Goal: Task Accomplishment & Management: Manage account settings

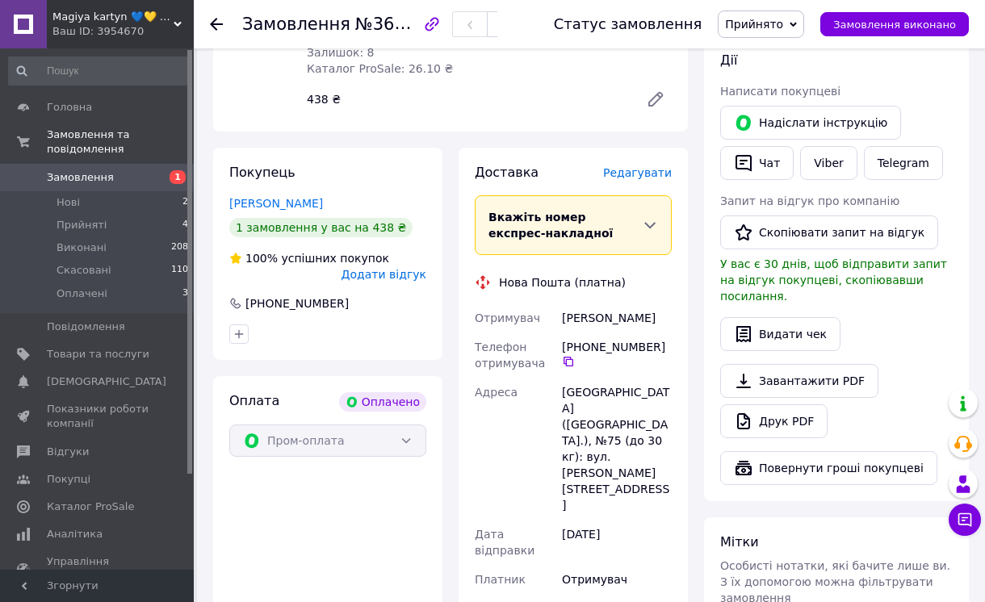
scroll to position [51, 0]
click at [486, 107] on div "Товари в замовленні (1) Зошит на 96 аркушів у клітинку «Мiкс мiсто» №1007, Пір'…" at bounding box center [450, 6] width 475 height 251
click at [79, 192] on li "Нові 2" at bounding box center [99, 202] width 198 height 23
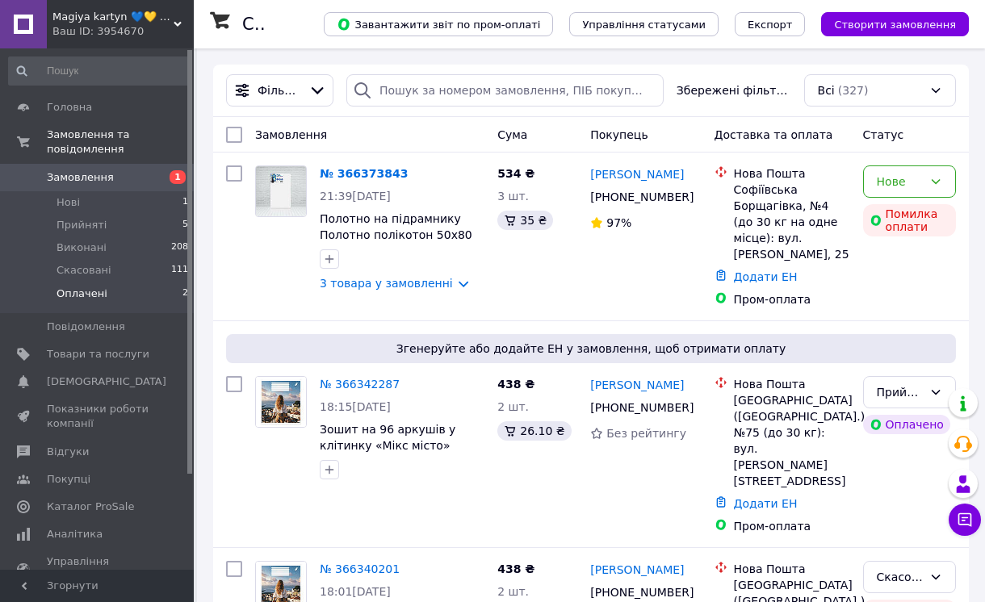
click at [99, 287] on span "Оплачені" at bounding box center [82, 294] width 51 height 15
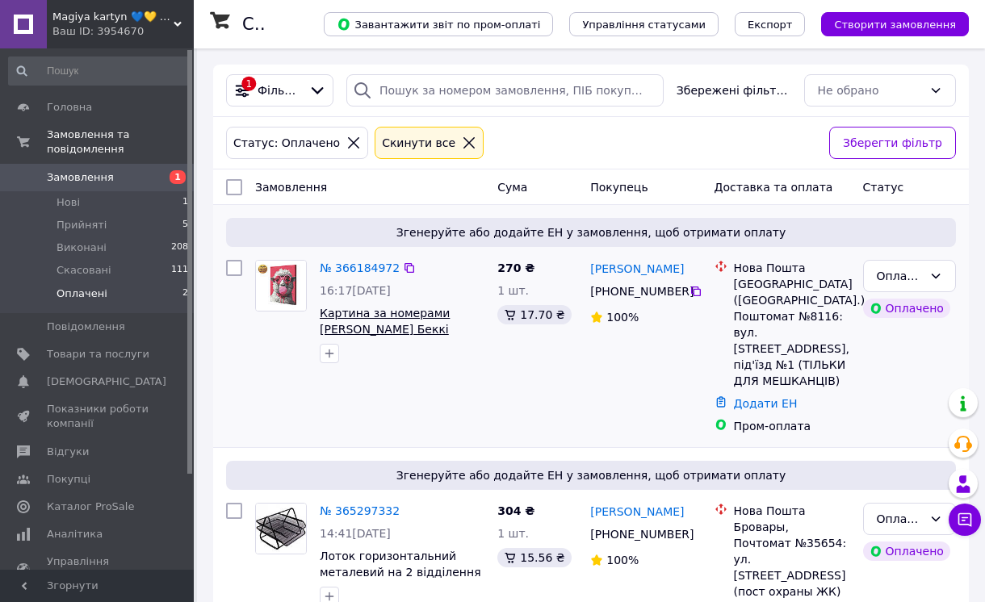
scroll to position [41, 0]
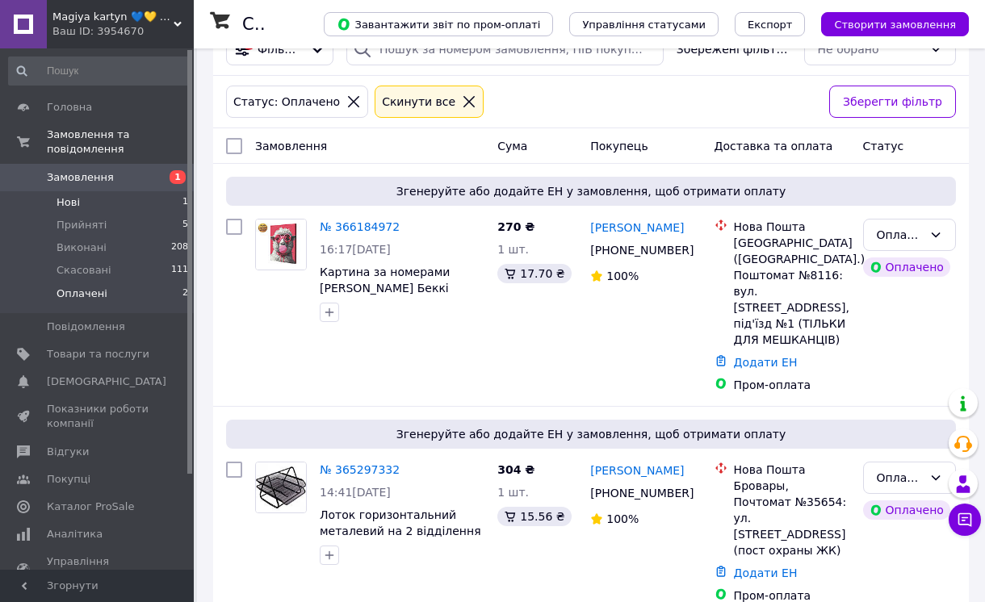
click at [69, 195] on span "Нові" at bounding box center [68, 202] width 23 height 15
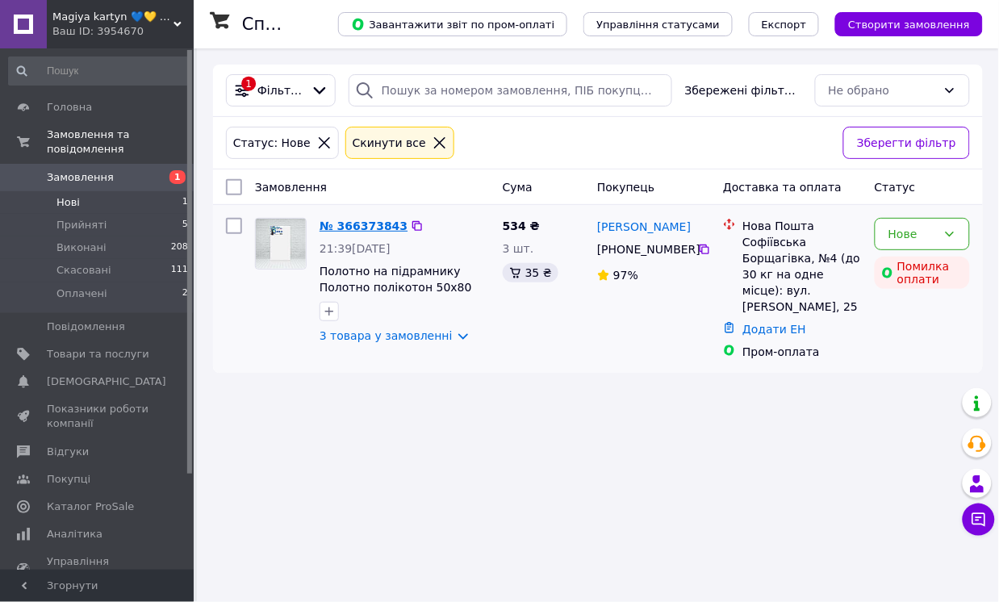
click at [341, 227] on link "№ 366373843" at bounding box center [364, 226] width 88 height 13
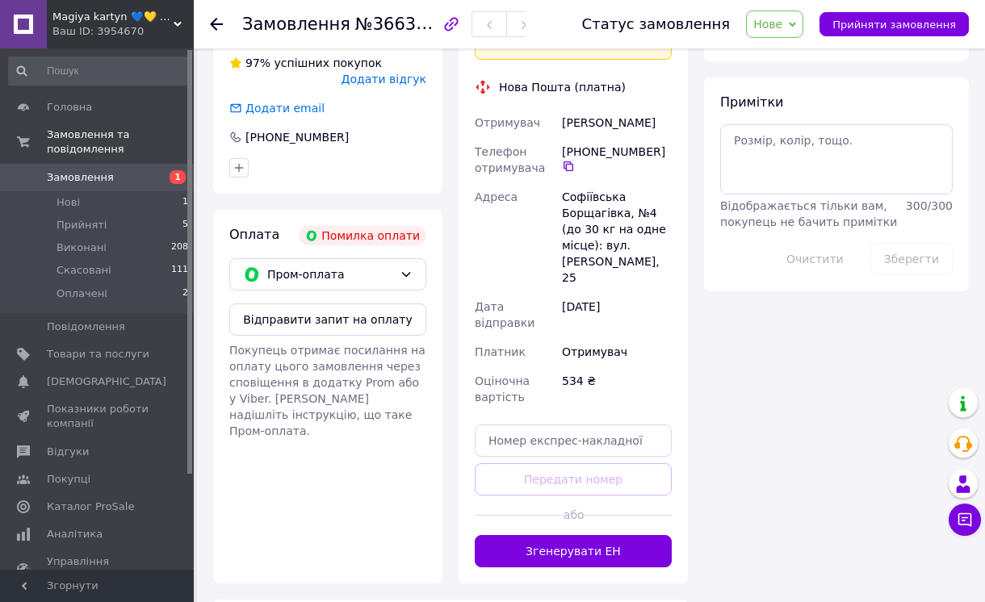
scroll to position [727, 0]
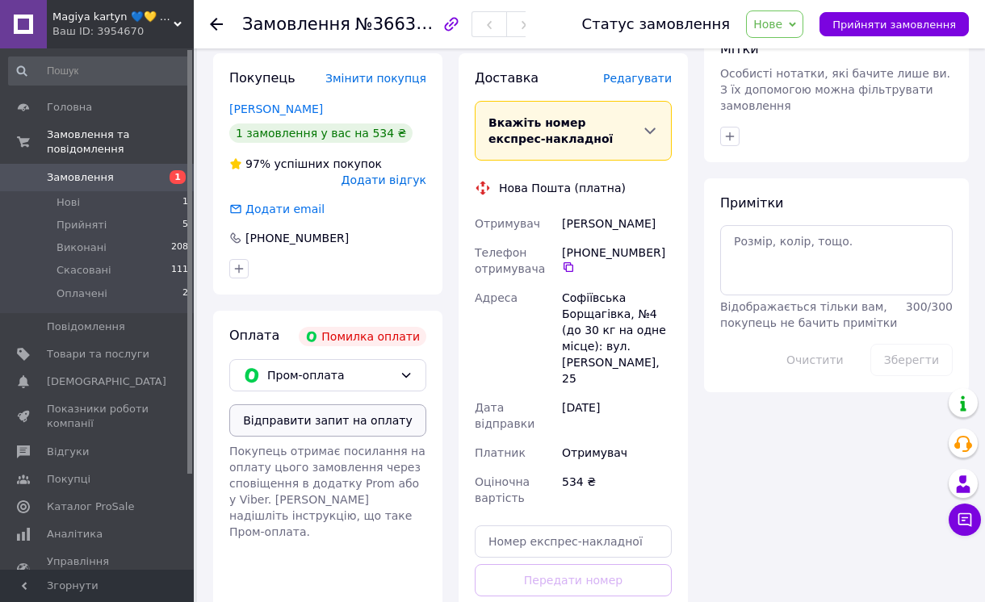
click at [316, 404] on button "Відправити запит на оплату" at bounding box center [327, 420] width 197 height 32
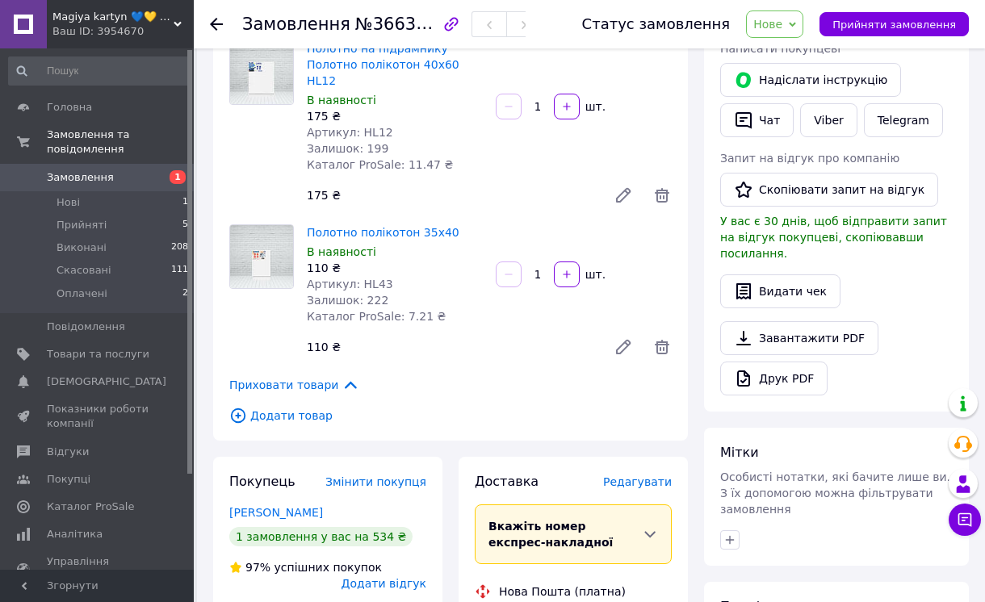
scroll to position [223, 0]
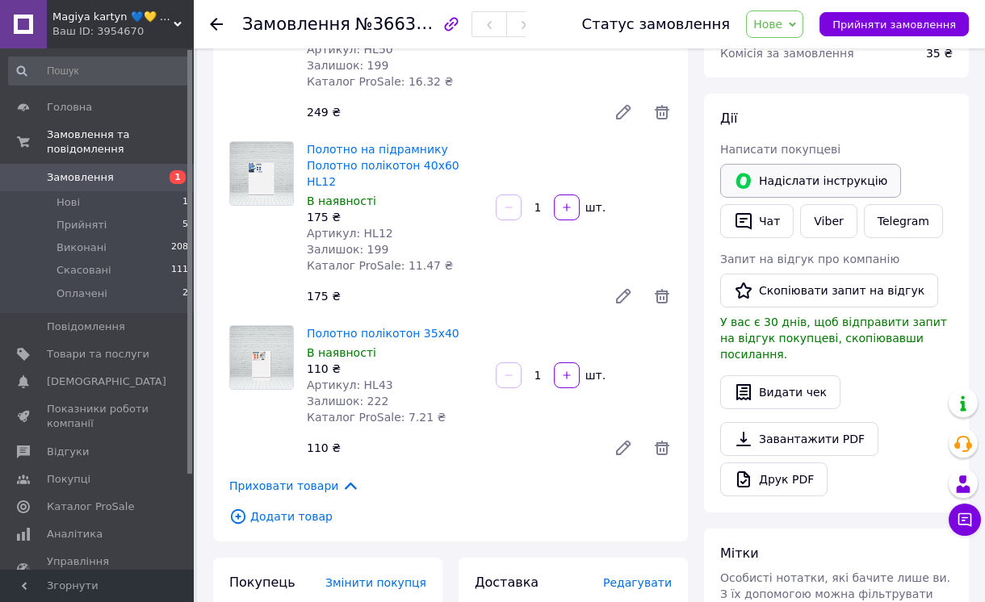
click at [792, 183] on button "Надіслати інструкцію" at bounding box center [810, 181] width 181 height 34
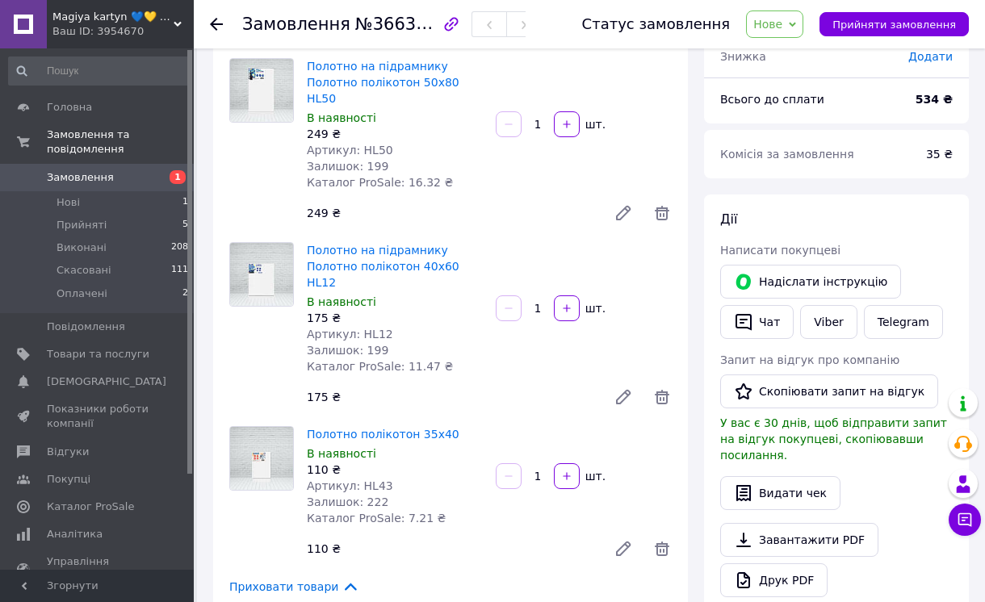
scroll to position [21, 0]
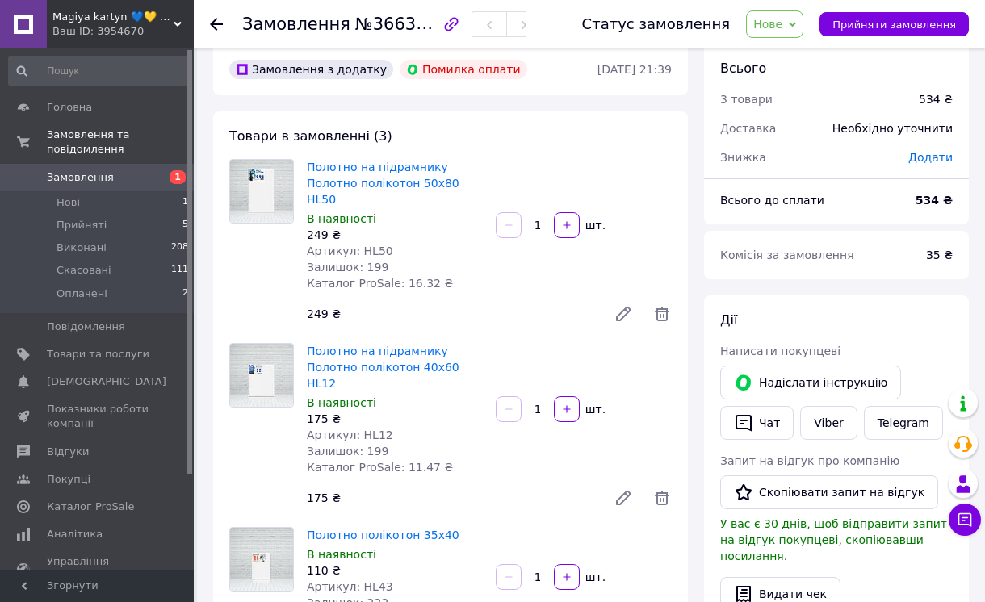
click at [374, 245] on span "Артикул: HL50" at bounding box center [350, 251] width 86 height 13
copy span "HL50"
click at [374, 429] on span "Артикул: HL12" at bounding box center [350, 435] width 86 height 13
click at [373, 429] on span "Артикул: HL12" at bounding box center [350, 435] width 86 height 13
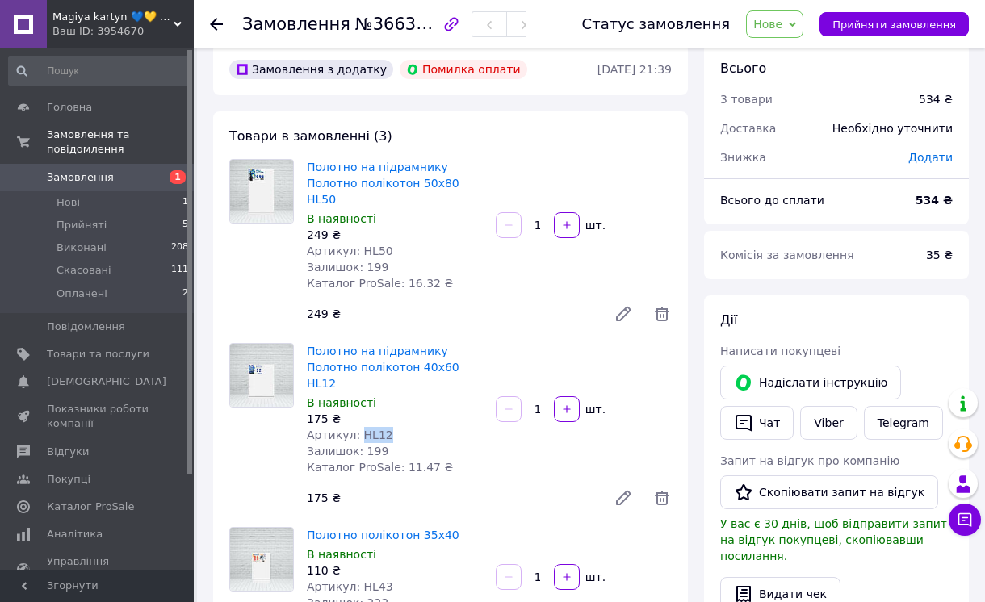
copy span "HL12"
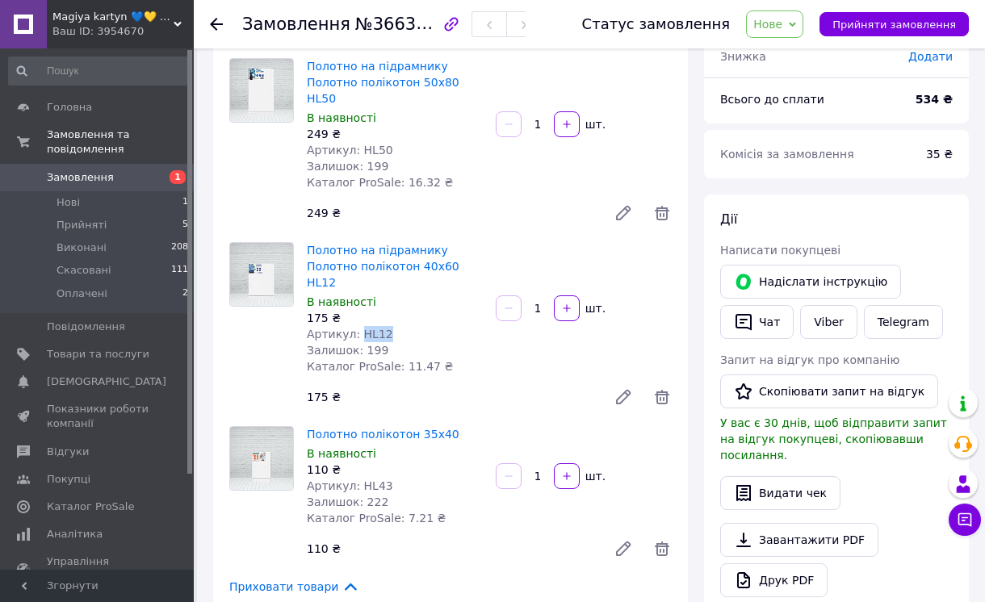
click at [371, 480] on span "Артикул: HL43" at bounding box center [350, 486] width 86 height 13
copy span "HL43"
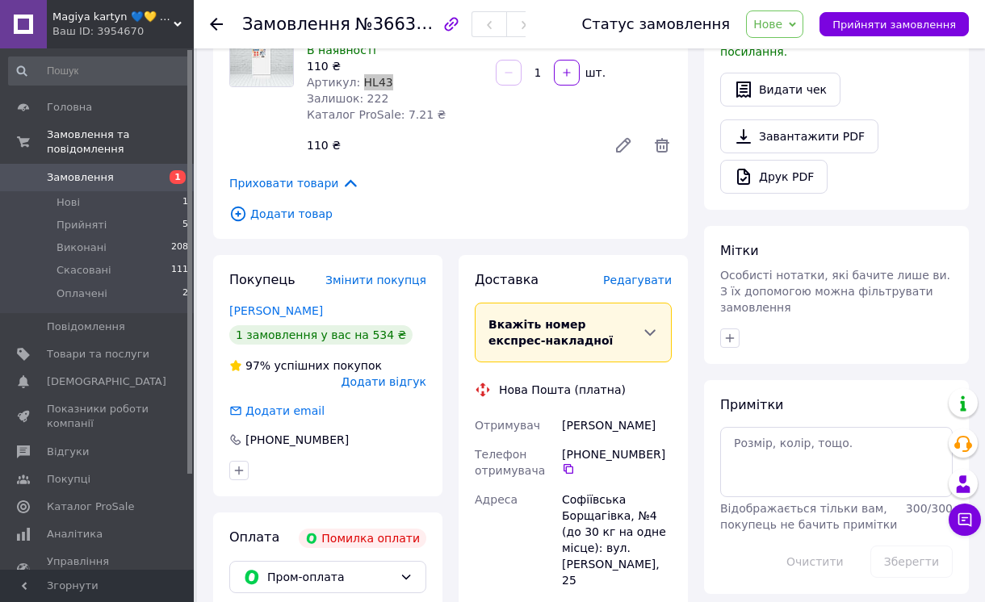
scroll to position [626, 0]
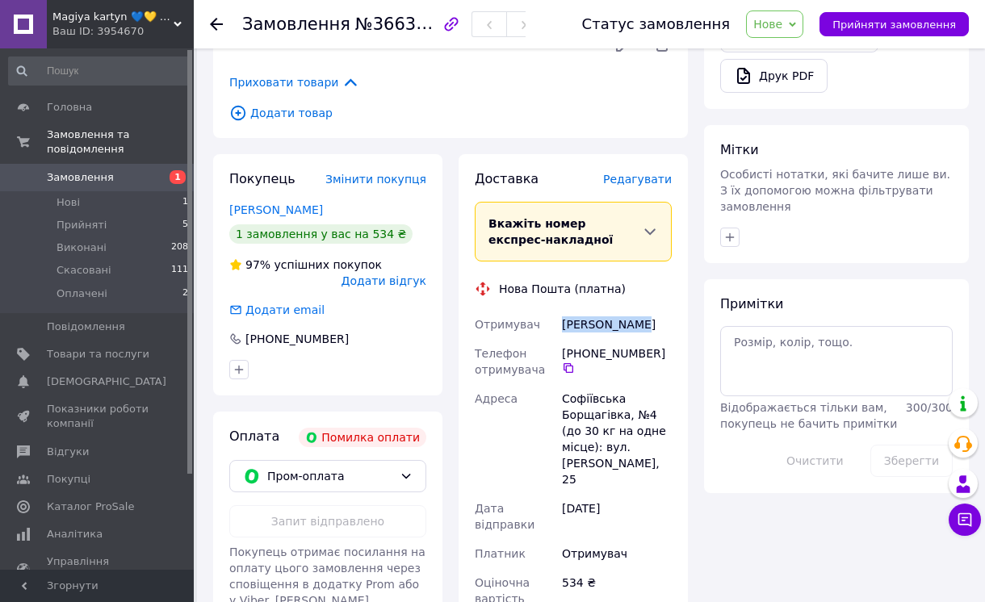
drag, startPoint x: 562, startPoint y: 291, endPoint x: 643, endPoint y: 295, distance: 81.6
click at [643, 310] on div "[PERSON_NAME]" at bounding box center [617, 324] width 116 height 29
copy div "[PERSON_NAME]"
drag, startPoint x: 569, startPoint y: 339, endPoint x: 685, endPoint y: 291, distance: 125.2
click at [569, 362] on icon at bounding box center [568, 368] width 13 height 13
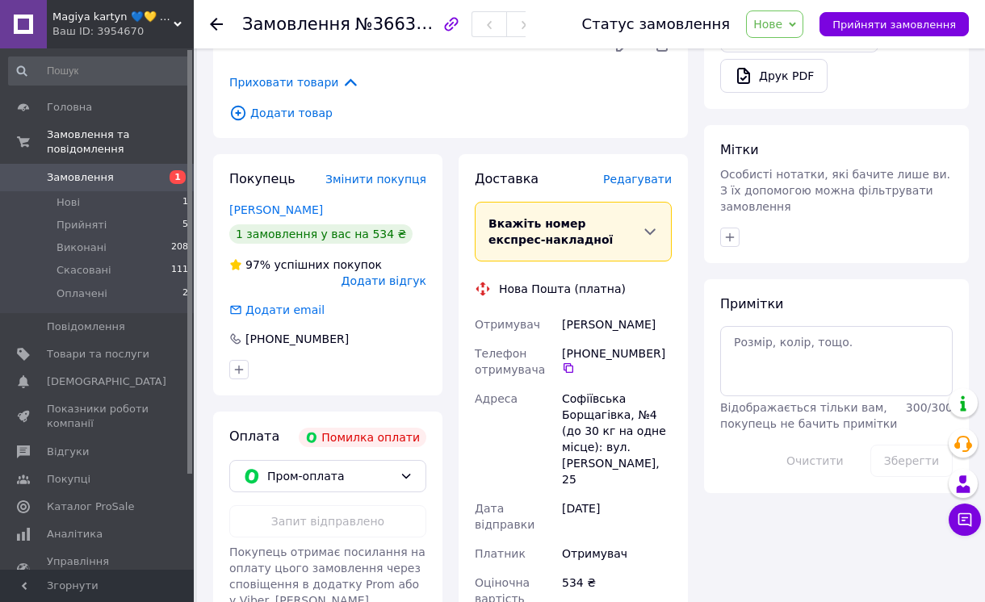
click at [588, 384] on div "Софіївська Борщагівка, №4 (до 30 кг на одне місце): вул. [PERSON_NAME], 25" at bounding box center [617, 439] width 116 height 110
drag, startPoint x: 618, startPoint y: 382, endPoint x: 561, endPoint y: 365, distance: 59.8
click at [561, 384] on div "Софіївська Борщагівка, №4 (до 30 кг на одне місце): вул. [PERSON_NAME], 25" at bounding box center [617, 439] width 116 height 110
copy div "Софіївська Борщагівка"
click at [545, 339] on div "Телефон отримувача" at bounding box center [514, 361] width 87 height 45
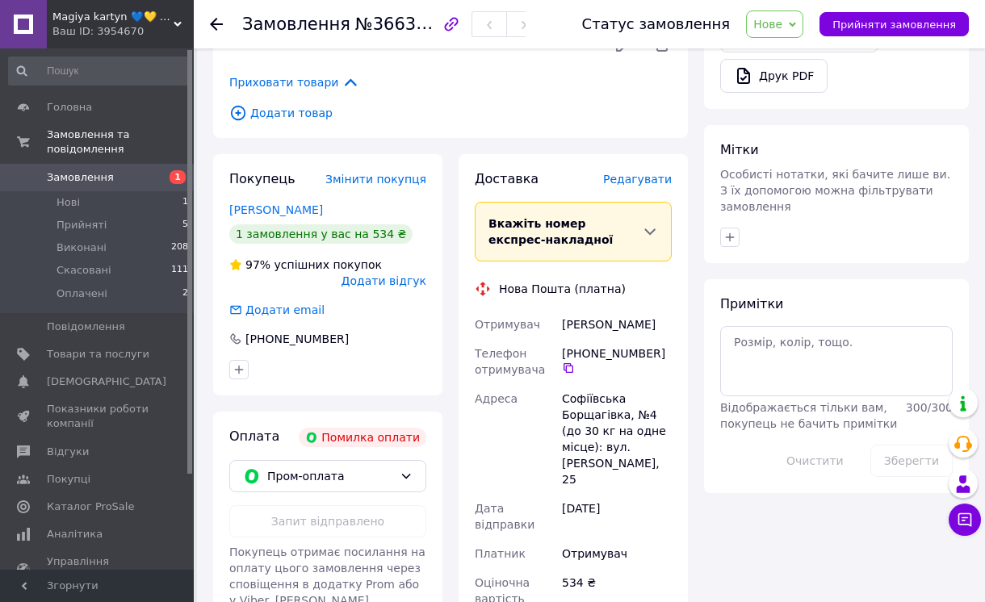
click at [588, 434] on div "Софіївська Борщагівка, №4 (до 30 кг на одне місце): вул. [PERSON_NAME], 25" at bounding box center [617, 439] width 116 height 110
click at [585, 400] on div "Софіївська Борщагівка, №4 (до 30 кг на одне місце): вул. [PERSON_NAME], 25" at bounding box center [617, 439] width 116 height 110
click at [450, 378] on div "Доставка [PERSON_NAME] Вкажіть номер експрес-накладної Обов'язково введіть номе…" at bounding box center [572, 469] width 245 height 631
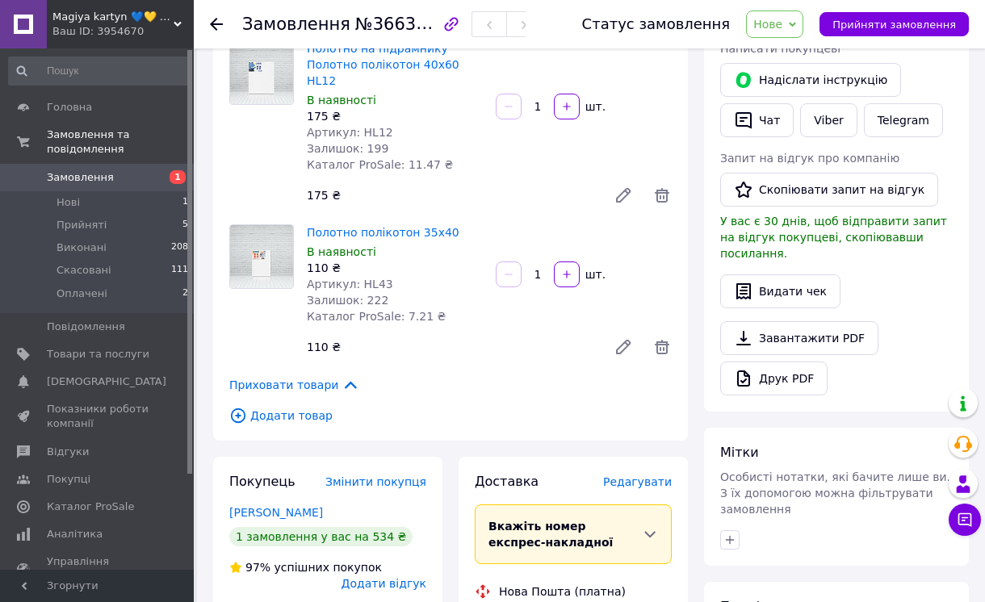
scroll to position [223, 0]
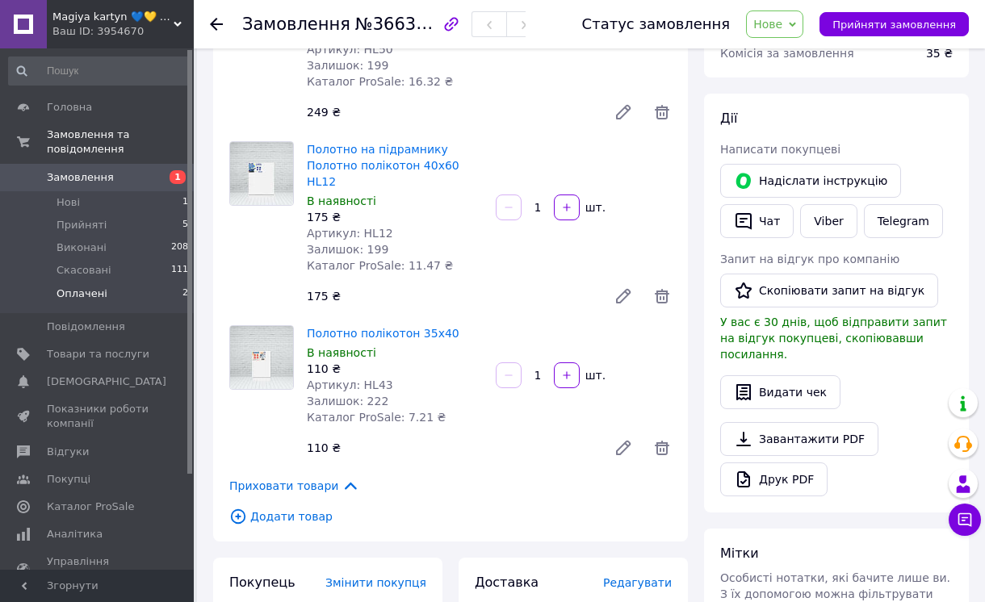
click at [81, 287] on span "Оплачені" at bounding box center [82, 294] width 51 height 15
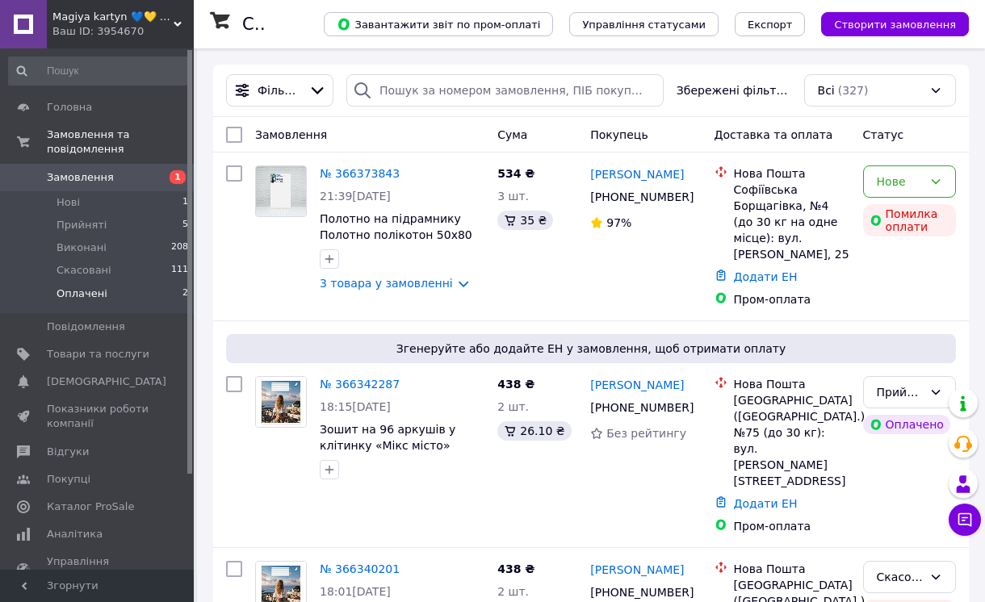
click at [91, 287] on span "Оплачені" at bounding box center [82, 294] width 51 height 15
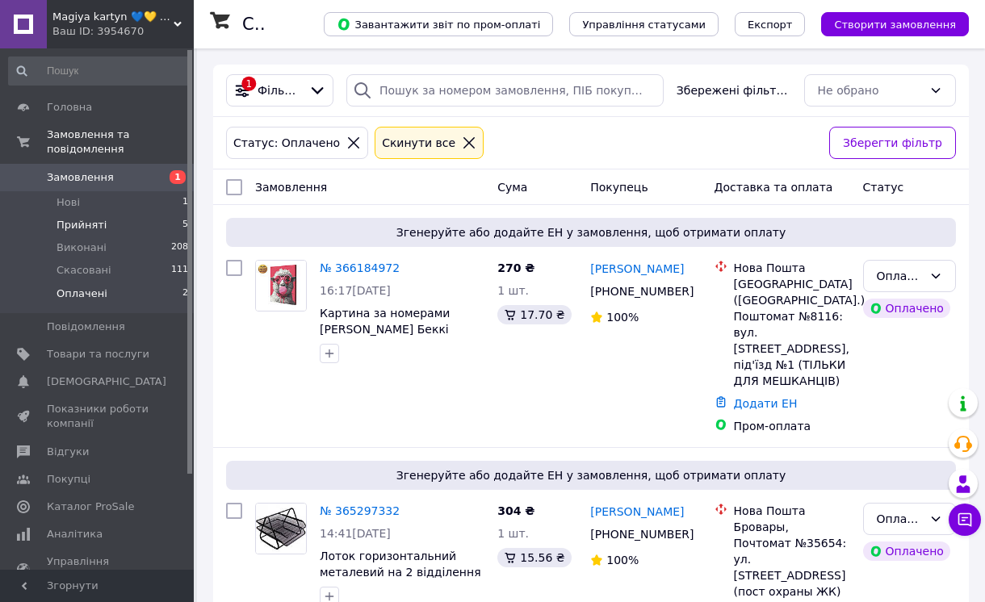
click at [78, 218] on span "Прийняті" at bounding box center [82, 225] width 50 height 15
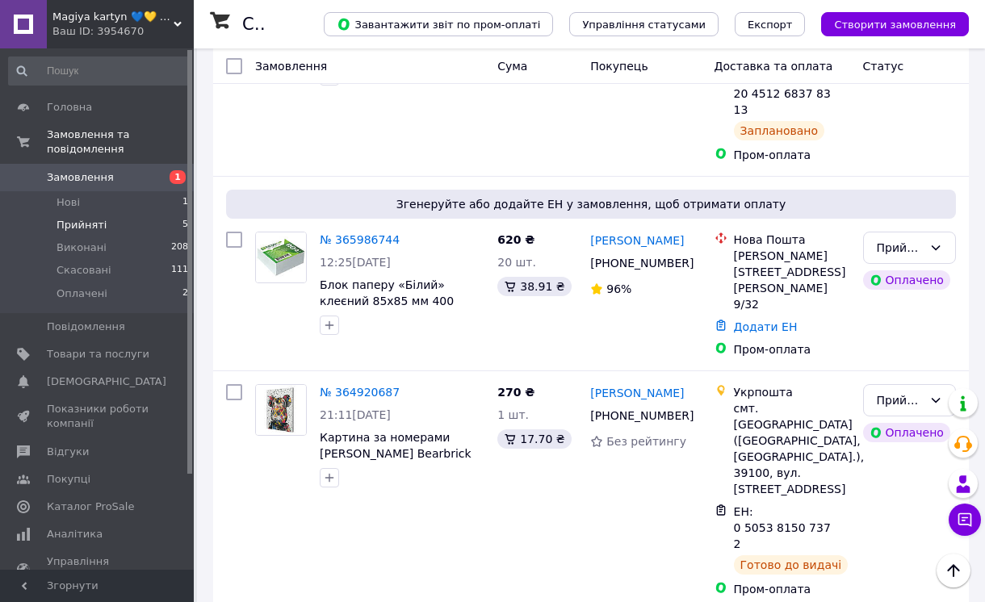
scroll to position [573, 0]
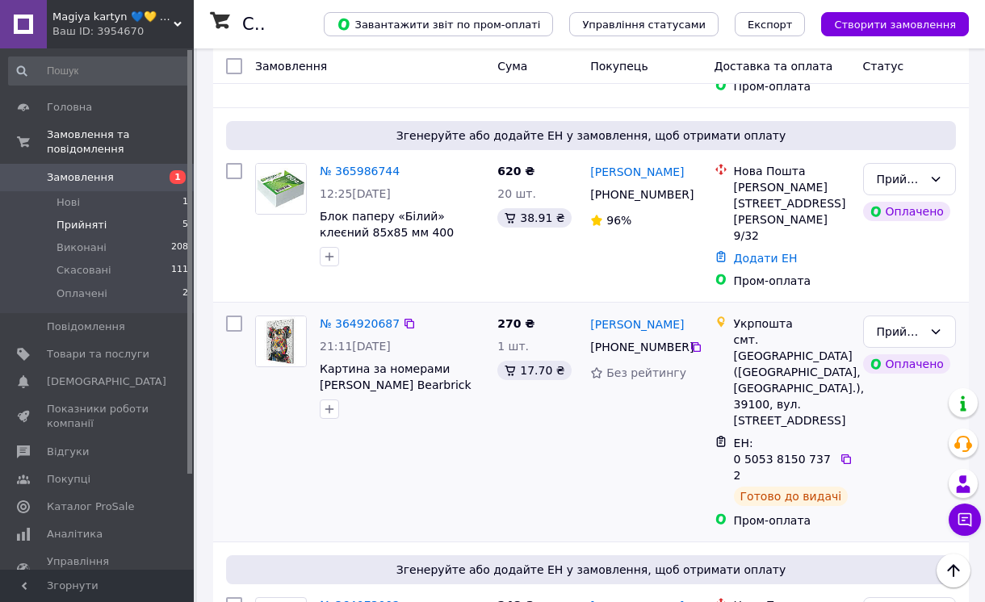
click at [220, 392] on div at bounding box center [234, 422] width 29 height 226
click at [207, 385] on div "Список замовлень Завантажити звіт по пром-оплаті Управління статусами Експорт С…" at bounding box center [591, 113] width 788 height 1277
click at [202, 357] on div "Список замовлень Завантажити звіт по пром-оплаті Управління статусами Експорт С…" at bounding box center [591, 113] width 788 height 1277
click at [77, 241] on span "Виконані" at bounding box center [82, 248] width 50 height 15
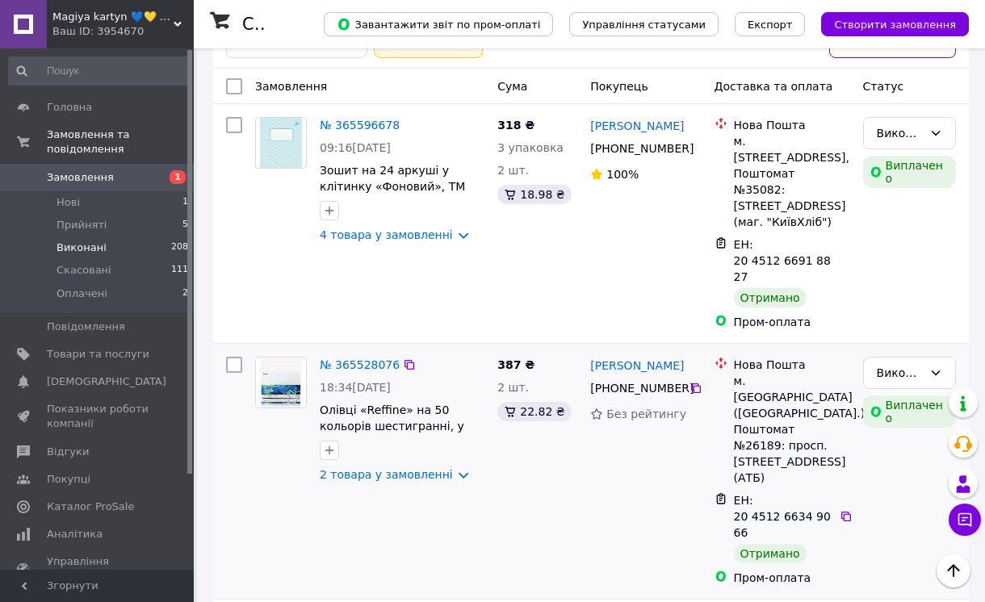
scroll to position [202, 0]
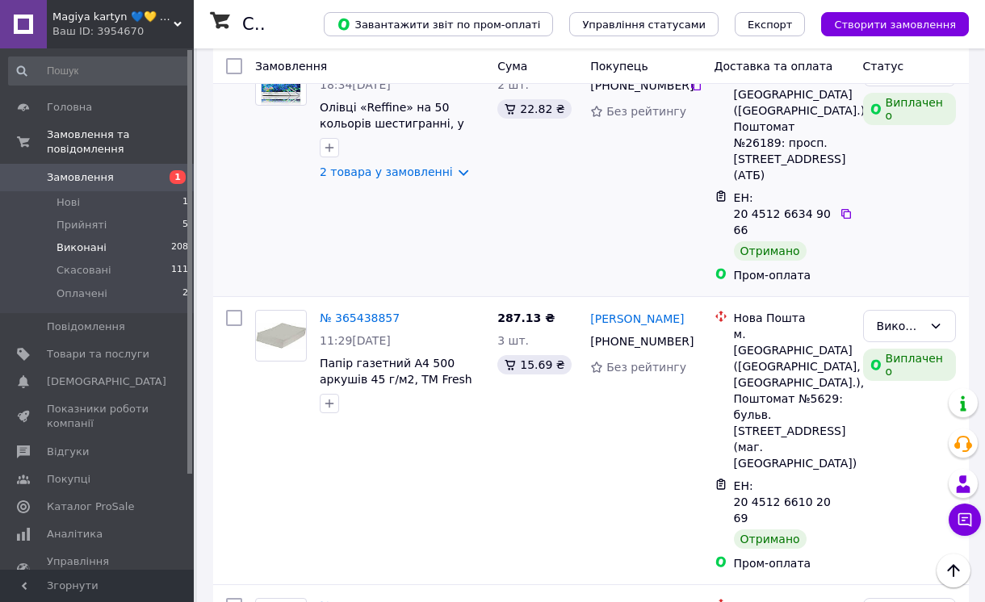
scroll to position [505, 0]
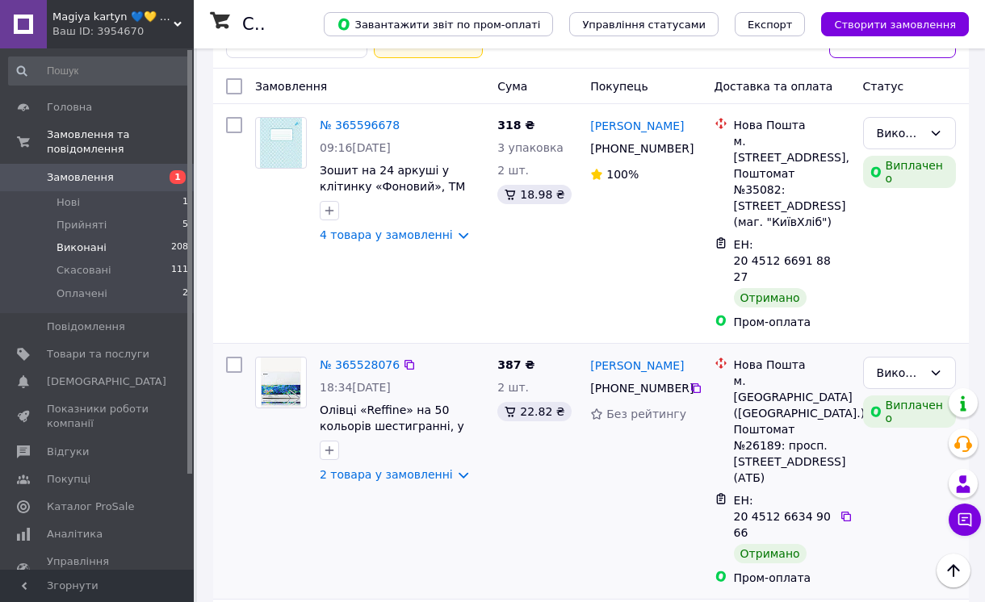
scroll to position [0, 0]
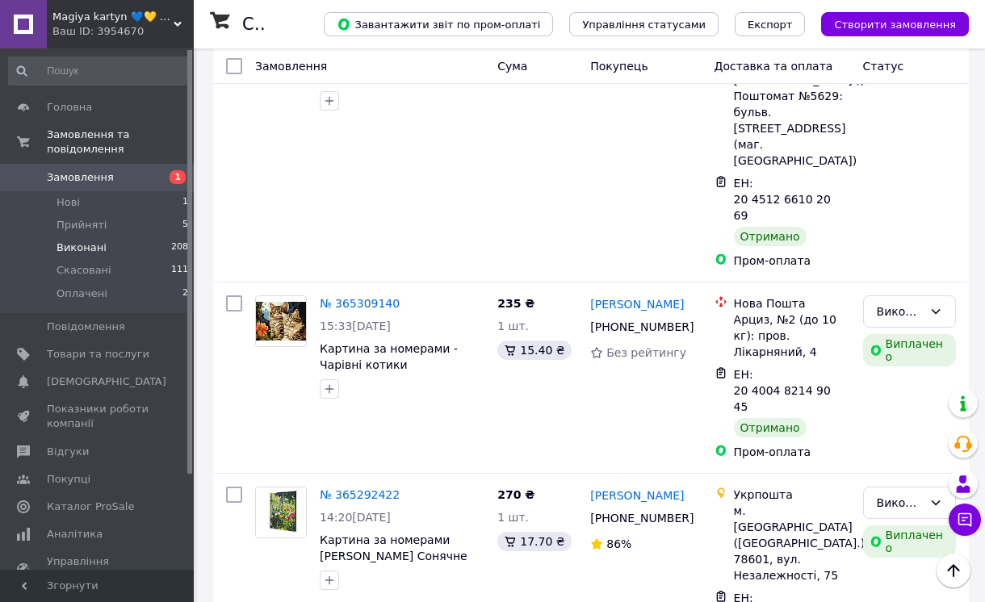
scroll to position [807, 0]
